Goal: Information Seeking & Learning: Learn about a topic

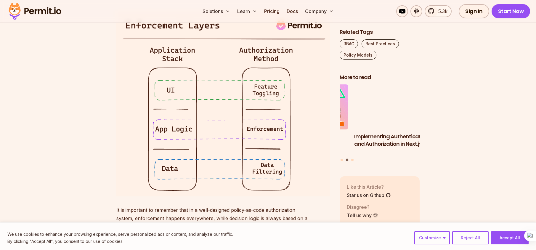
scroll to position [1472, 0]
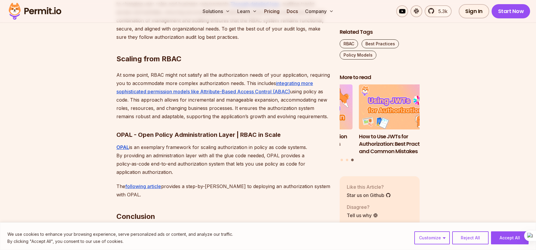
scroll to position [1923, 0]
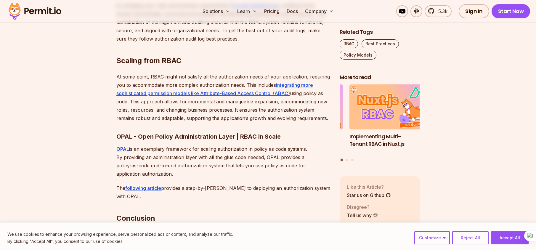
click at [178, 96] on link "integrating more sophisticated permission models like Attribute-Based Access Co…" at bounding box center [214, 89] width 197 height 14
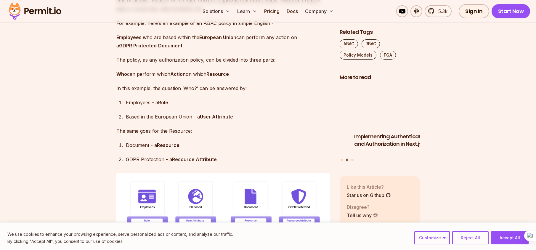
scroll to position [924, 0]
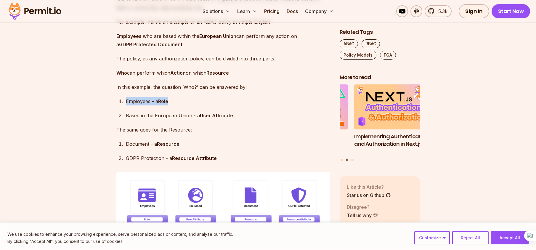
drag, startPoint x: 118, startPoint y: 110, endPoint x: 203, endPoint y: 113, distance: 84.8
click at [204, 105] on li "Employees - a Role" at bounding box center [227, 101] width 206 height 8
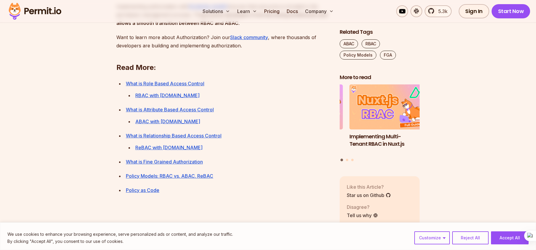
scroll to position [2130, 0]
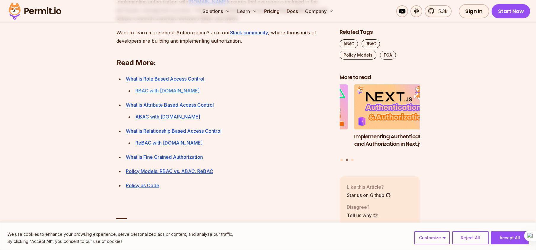
click at [162, 94] on link "RBAC with Permit.io" at bounding box center [167, 91] width 64 height 6
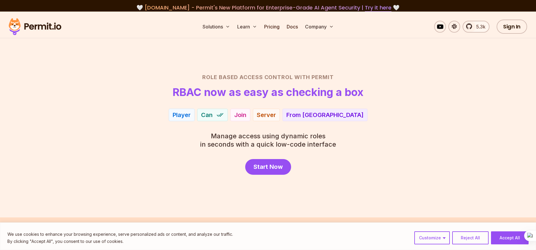
click at [177, 126] on div "Role Based Access Control with Permit RBAC now as easy as checking a box Player…" at bounding box center [268, 124] width 415 height 102
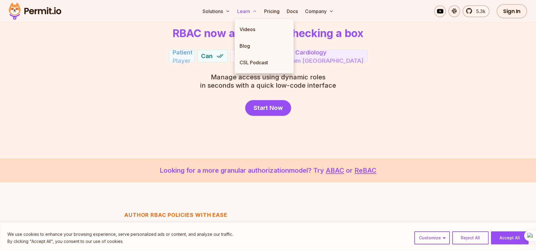
scroll to position [62, 0]
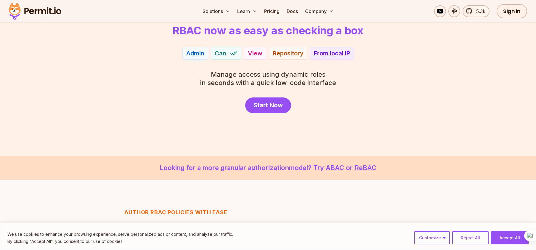
click at [96, 82] on div "Role Based Access Control with Permit RBAC now as easy as checking a box Admin …" at bounding box center [268, 63] width 415 height 102
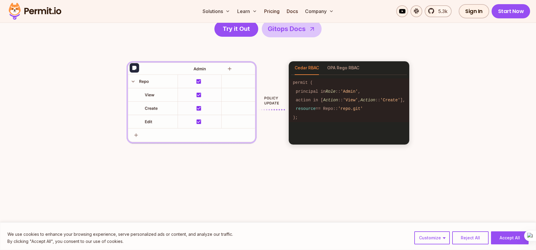
scroll to position [885, 0]
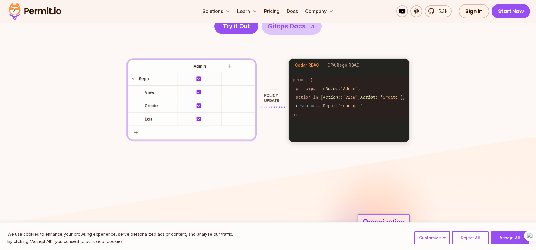
click at [110, 105] on div "RBAC Policy-as-code generator anyone can use We generate RBAC policy-as-code so…" at bounding box center [267, 46] width 341 height 192
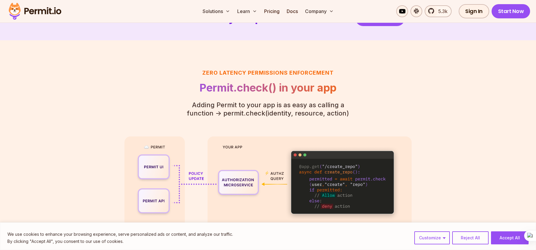
scroll to position [1285, 0]
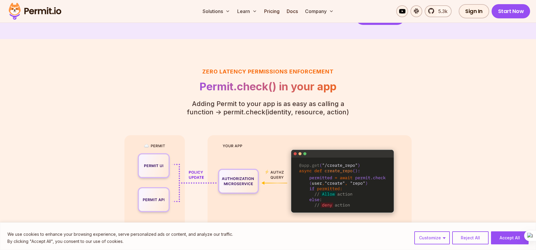
click at [81, 117] on section "Zero latency Permissions enforcement Permit.check() in your app Adding Permit t…" at bounding box center [268, 148] width 536 height 219
click at [86, 111] on section "Zero latency Permissions enforcement Permit.check() in your app Adding Permit t…" at bounding box center [268, 148] width 536 height 219
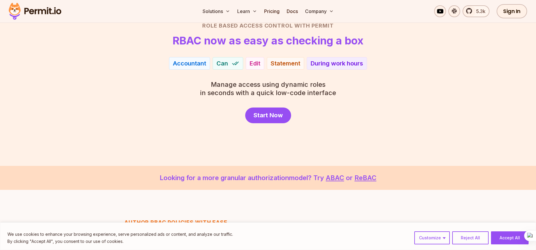
scroll to position [0, 0]
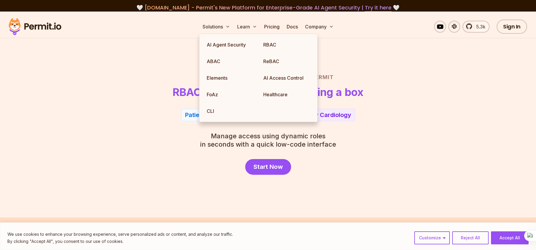
click at [143, 92] on header "Role Based Access Control with Permit RBAC now as easy as checking a box" at bounding box center [268, 85] width 415 height 25
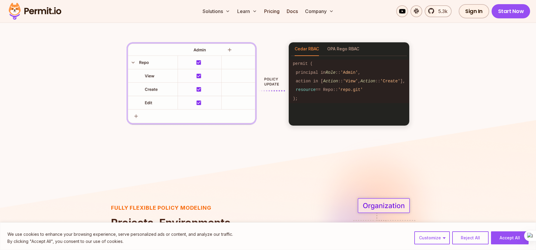
scroll to position [892, 0]
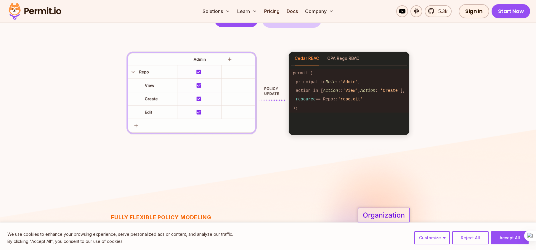
click at [98, 103] on div "RBAC Policy-as-code generator anyone can use We generate RBAC policy-as-code so…" at bounding box center [267, 39] width 341 height 192
